Goal: Task Accomplishment & Management: Use online tool/utility

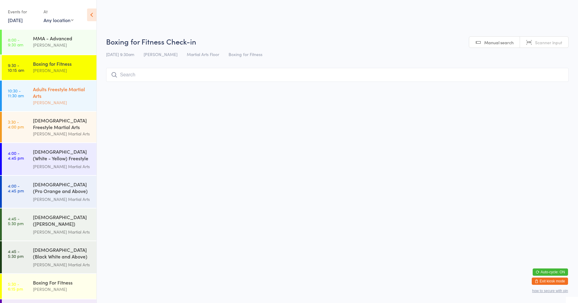
click at [60, 100] on div "[PERSON_NAME]" at bounding box center [62, 102] width 58 height 7
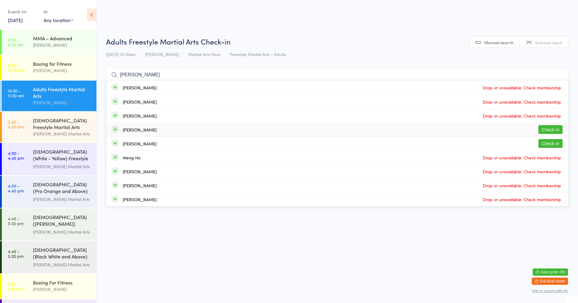
type input "[PERSON_NAME]"
click at [542, 129] on button "Check in" at bounding box center [551, 129] width 24 height 9
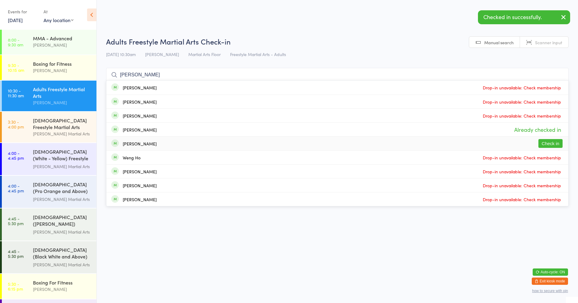
type input "[PERSON_NAME]"
click at [549, 145] on button "Check in" at bounding box center [551, 143] width 24 height 9
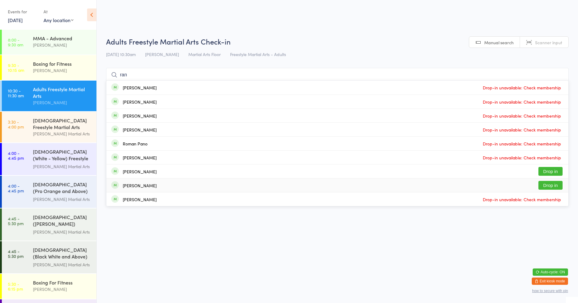
type input "ran"
click at [556, 183] on button "Drop in" at bounding box center [551, 185] width 24 height 9
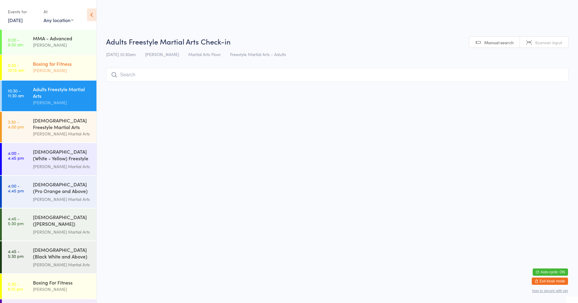
click at [31, 70] on link "9:30 - 10:15 am Boxing for Fitness [PERSON_NAME]" at bounding box center [49, 67] width 95 height 25
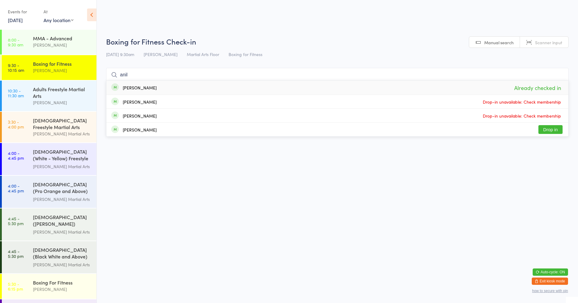
type input "anil"
click at [133, 88] on div "[PERSON_NAME]" at bounding box center [140, 87] width 34 height 5
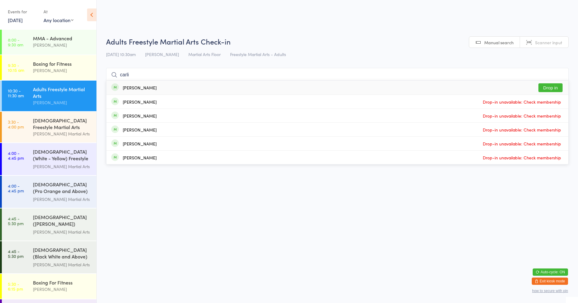
type input "carli"
click at [133, 86] on div "[PERSON_NAME]" at bounding box center [140, 87] width 34 height 5
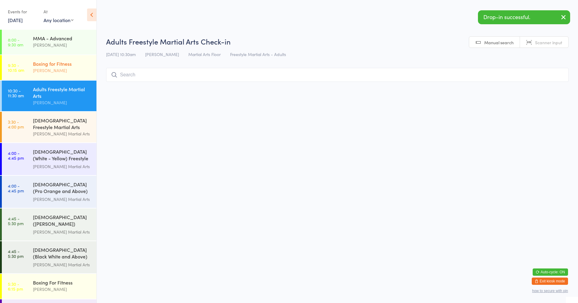
click at [61, 66] on div "Boxing for Fitness" at bounding box center [62, 63] width 58 height 7
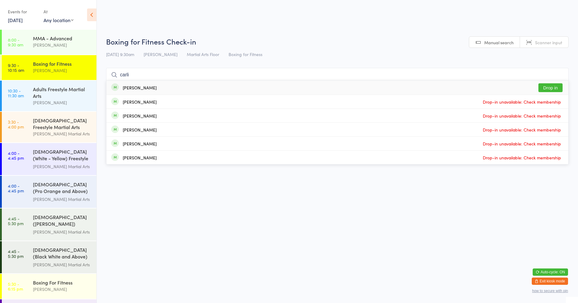
type input "carli"
click at [144, 85] on div "[PERSON_NAME]" at bounding box center [140, 87] width 34 height 5
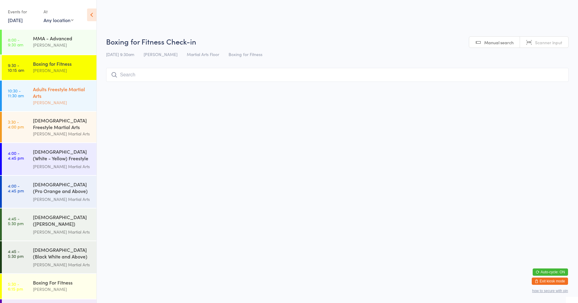
click at [50, 91] on div "Adults Freestyle Martial Arts" at bounding box center [62, 92] width 58 height 13
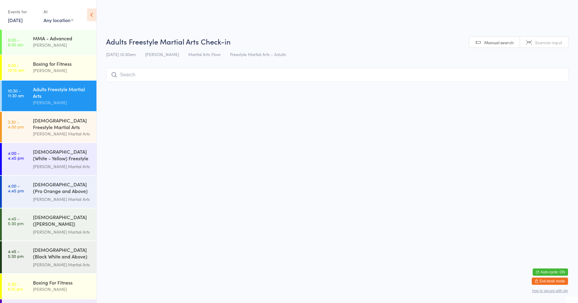
click at [145, 76] on input "search" at bounding box center [337, 75] width 463 height 14
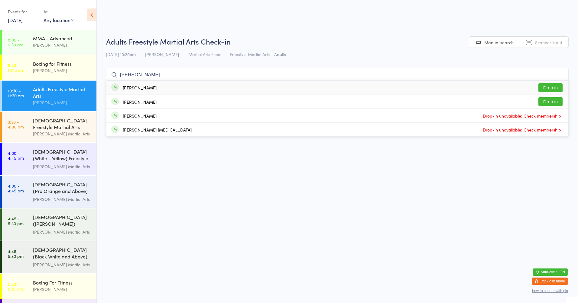
type input "[PERSON_NAME]"
click at [551, 87] on button "Drop in" at bounding box center [551, 87] width 24 height 9
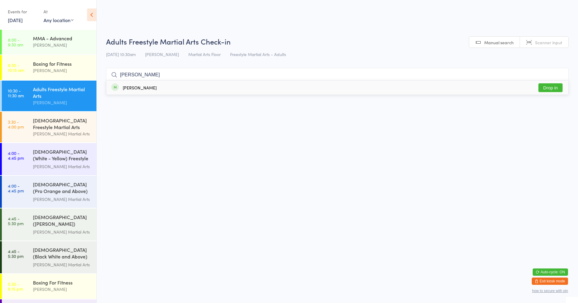
type input "[PERSON_NAME]"
click at [499, 88] on div "[PERSON_NAME] Drop in" at bounding box center [337, 87] width 462 height 14
type input "orench"
click at [550, 88] on button "Drop in" at bounding box center [551, 87] width 24 height 9
